Goal: Information Seeking & Learning: Find specific page/section

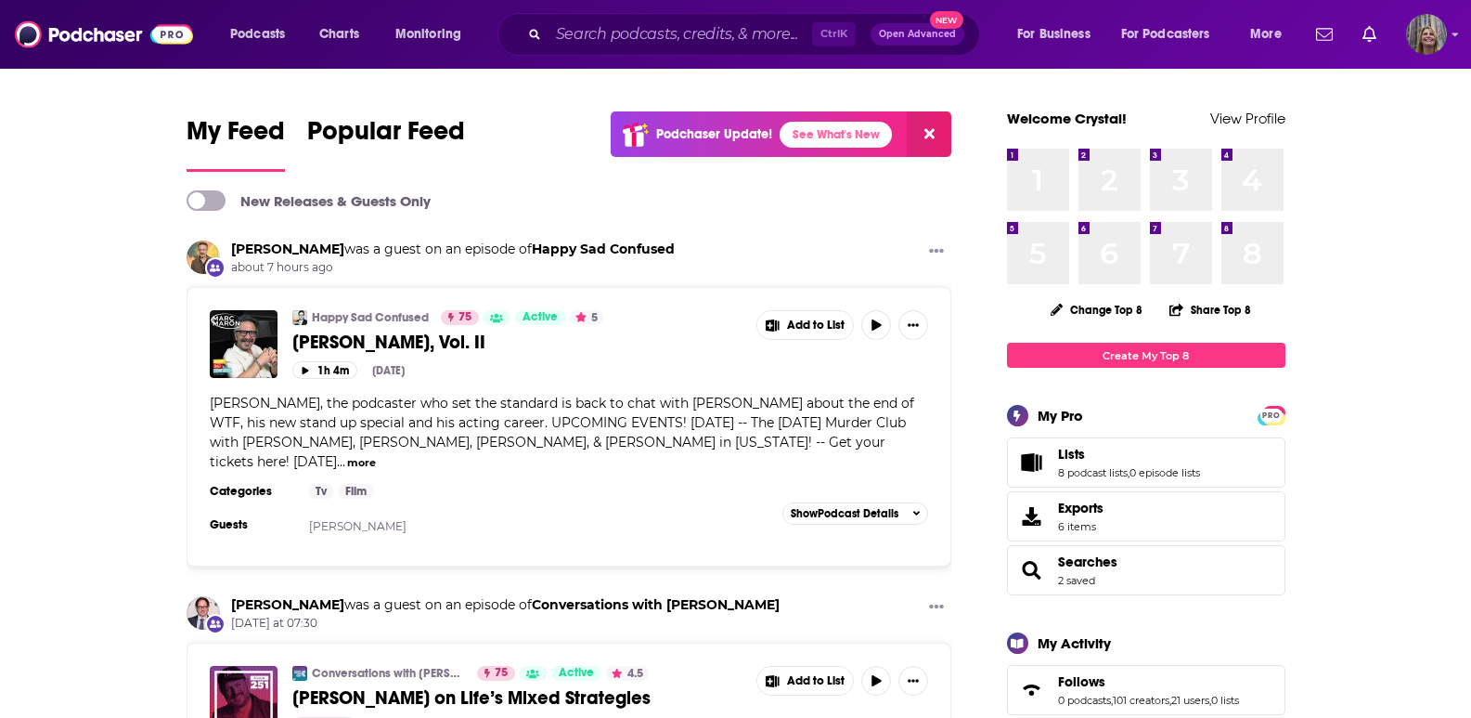
click at [680, 52] on div "Ctrl K Open Advanced New" at bounding box center [739, 34] width 483 height 43
click at [684, 43] on input "Search podcasts, credits, & more..." at bounding box center [681, 34] width 264 height 30
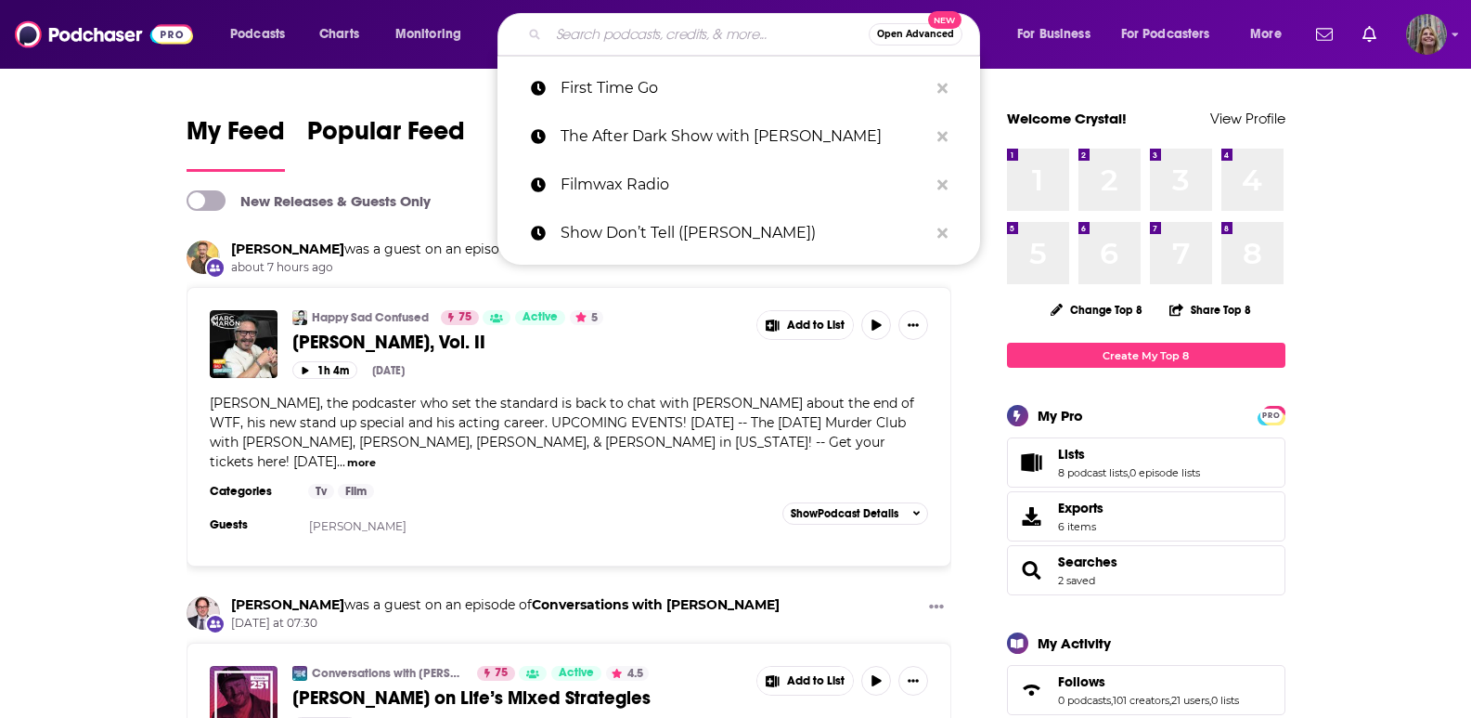
paste input "[DEMOGRAPHIC_DATA] Natural Health Podcast"
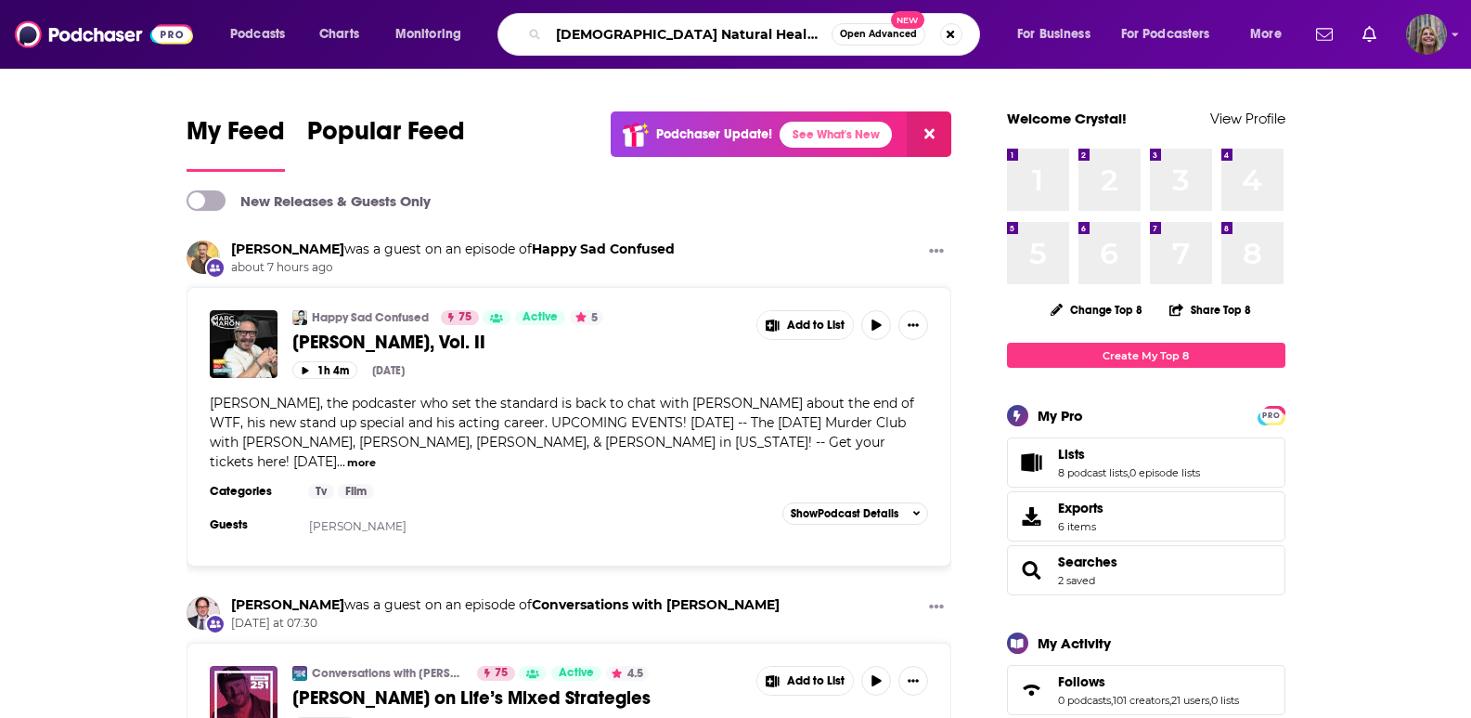
type input "[DEMOGRAPHIC_DATA] Natural Health Podcast"
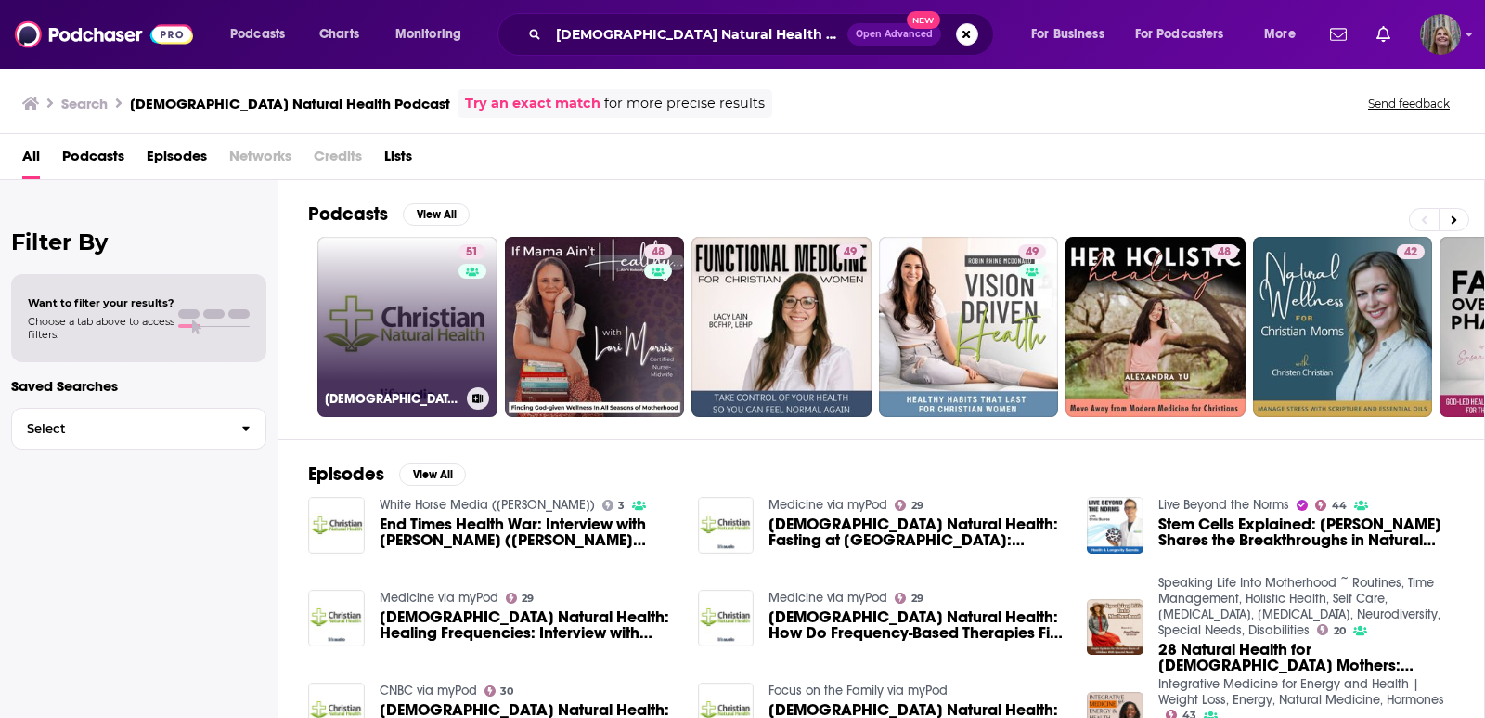
click at [317, 274] on link "51 [DEMOGRAPHIC_DATA] Natural Health" at bounding box center [407, 327] width 180 height 180
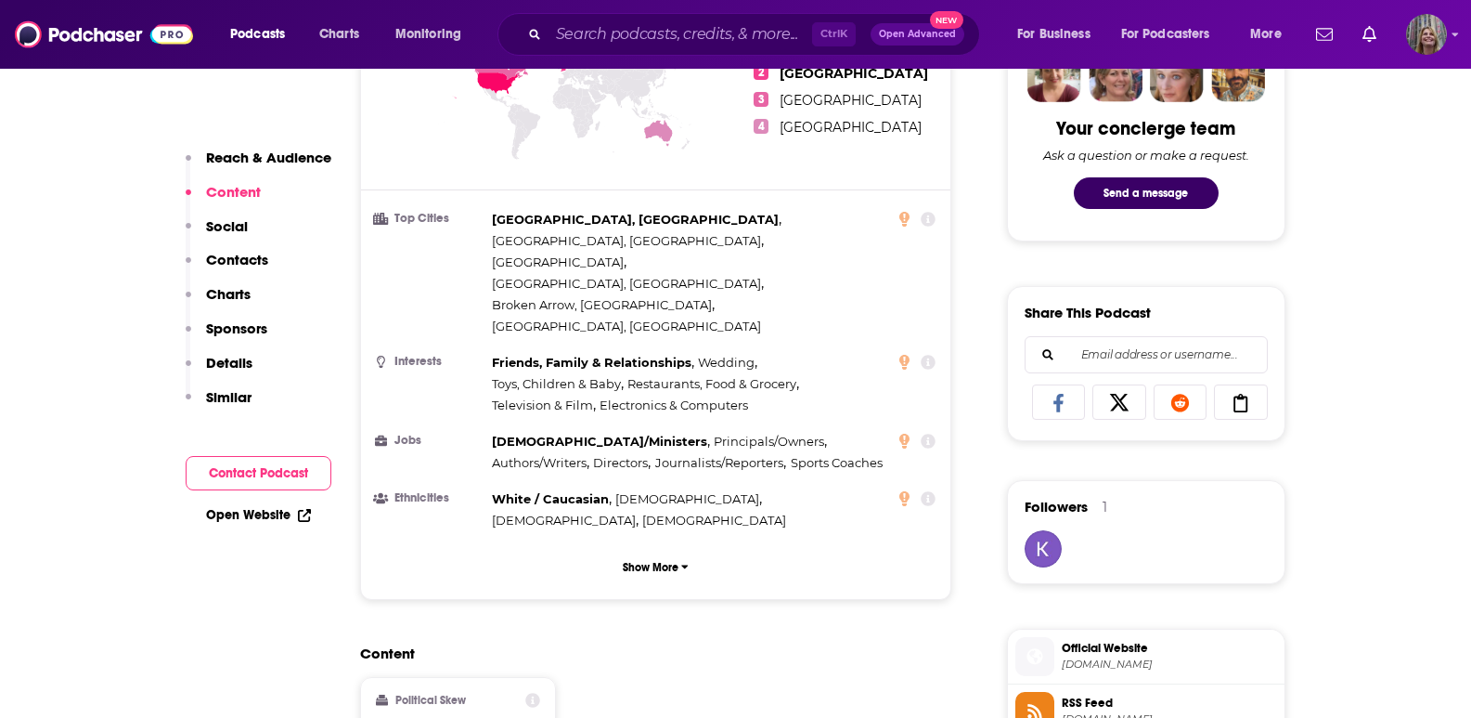
scroll to position [1021, 0]
